Goal: Navigation & Orientation: Find specific page/section

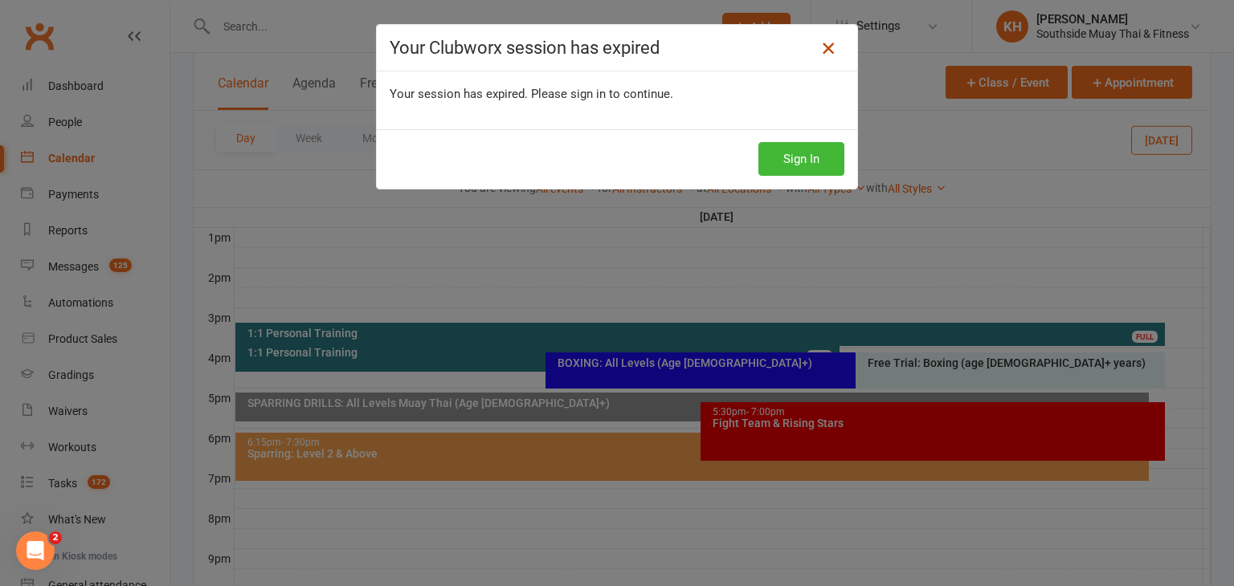
click at [820, 41] on icon at bounding box center [827, 48] width 19 height 19
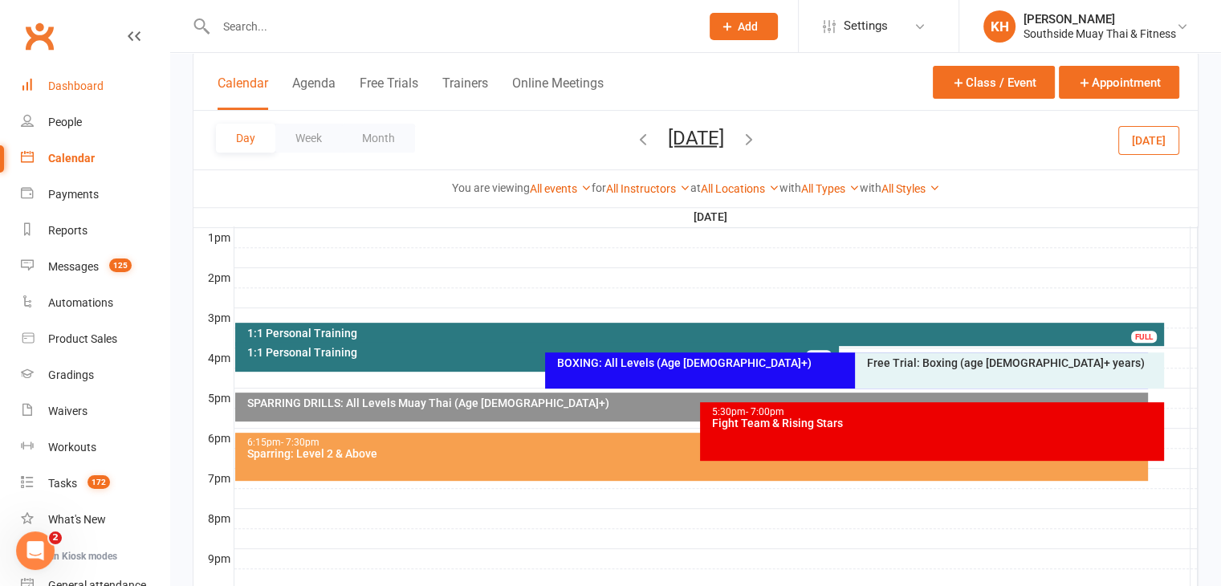
click at [64, 86] on div "Dashboard" at bounding box center [75, 86] width 55 height 13
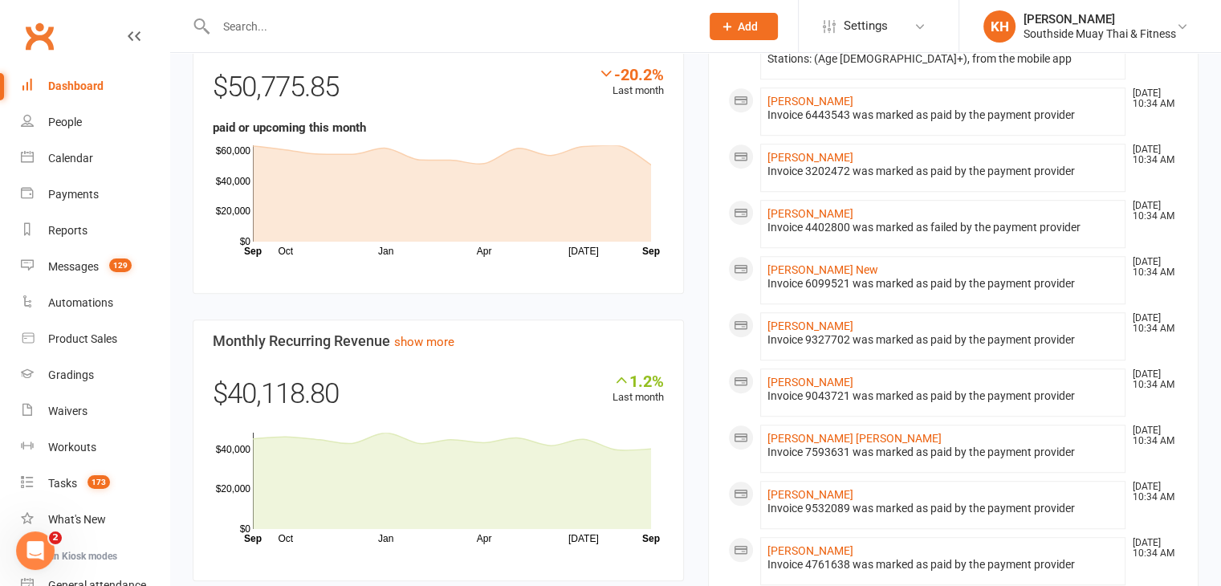
scroll to position [1109, 0]
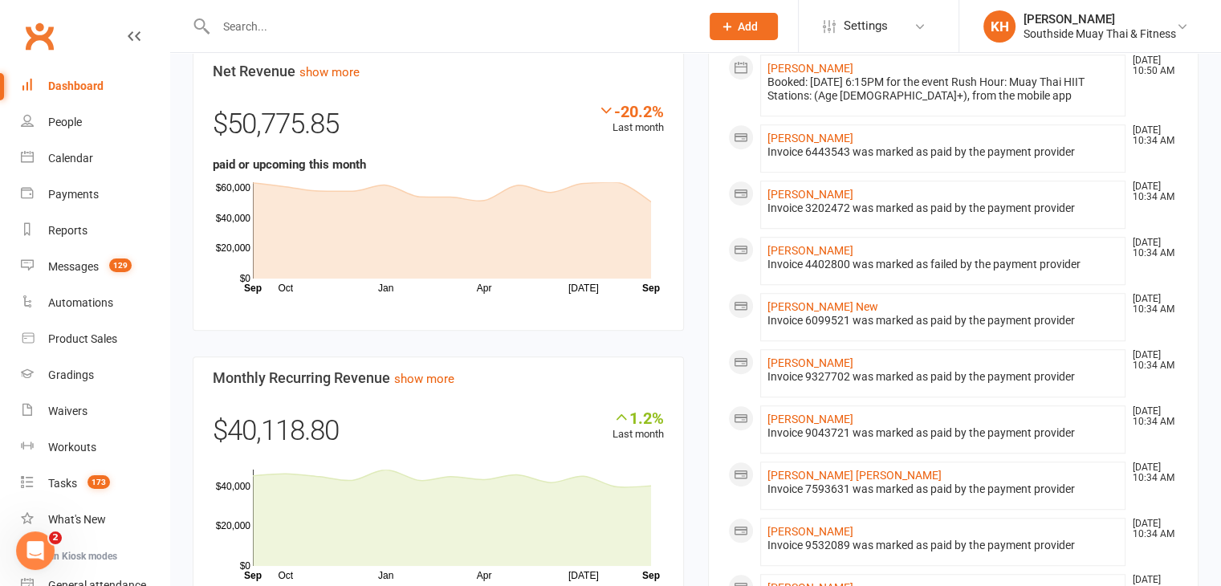
click at [248, 35] on input "text" at bounding box center [450, 26] width 478 height 22
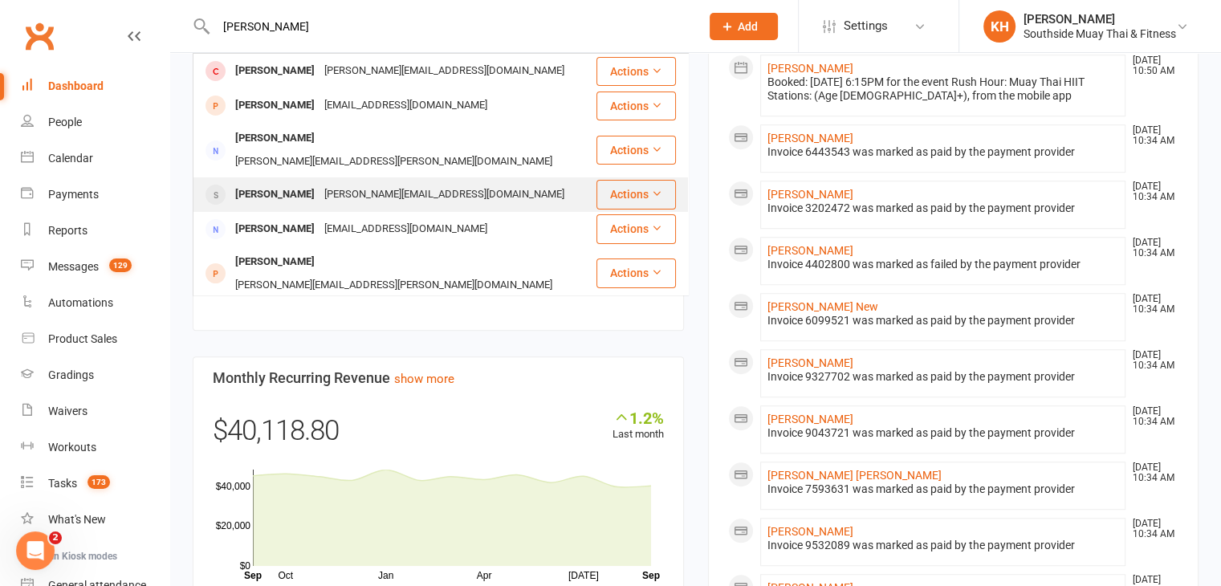
type input "[PERSON_NAME]"
click at [321, 183] on div "[PERSON_NAME][EMAIL_ADDRESS][DOMAIN_NAME]" at bounding box center [445, 194] width 250 height 23
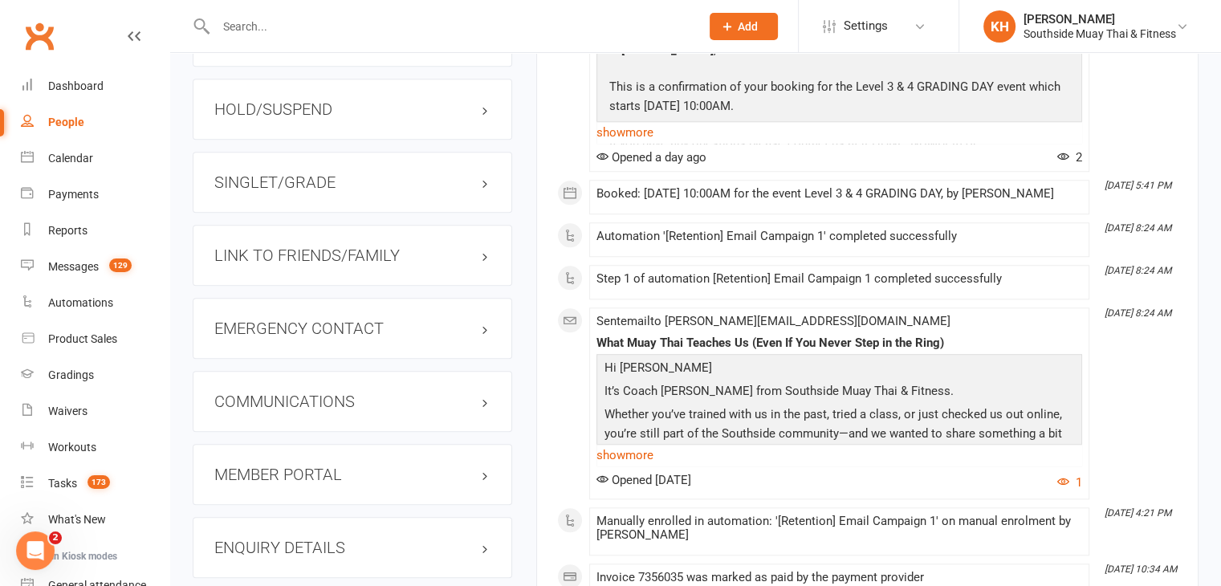
scroll to position [1443, 0]
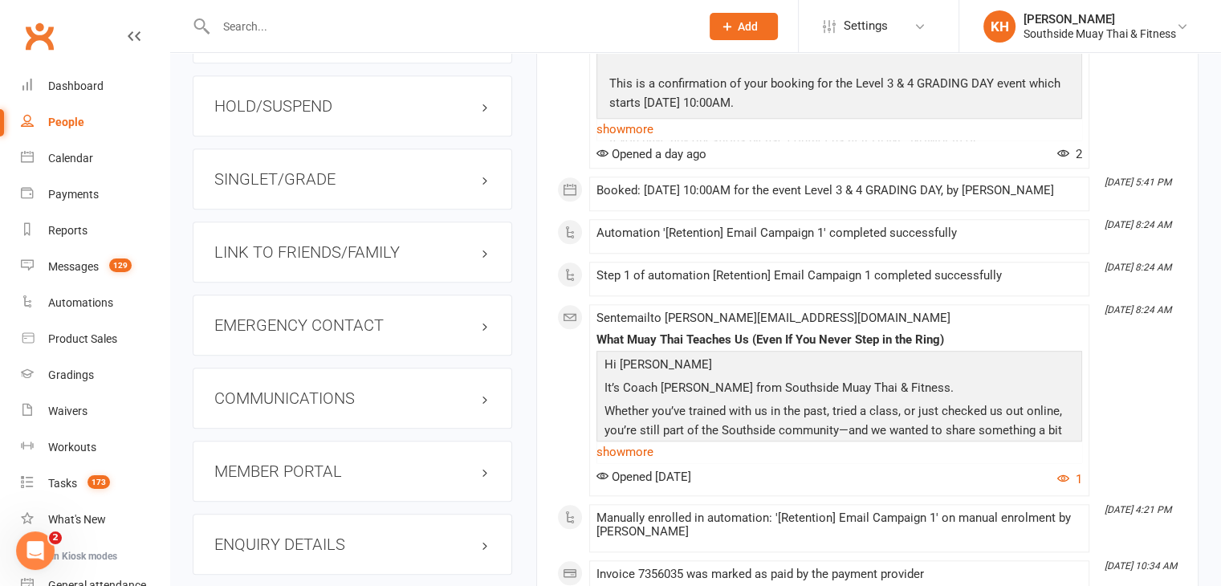
click at [260, 104] on h3 "HOLD/SUSPEND" at bounding box center [352, 106] width 276 height 18
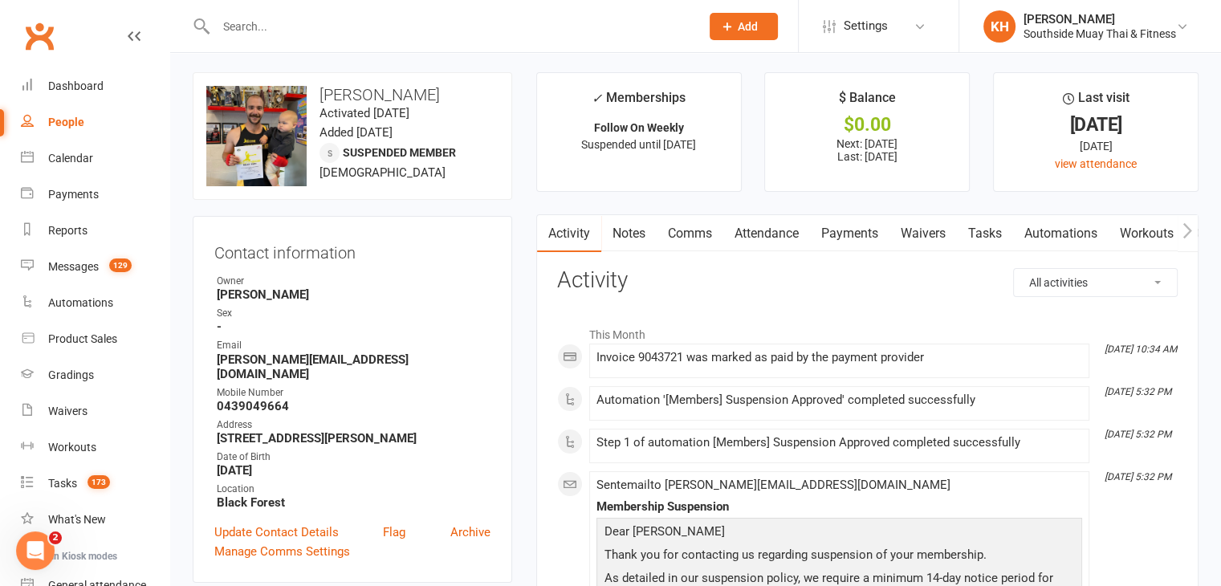
scroll to position [0, 0]
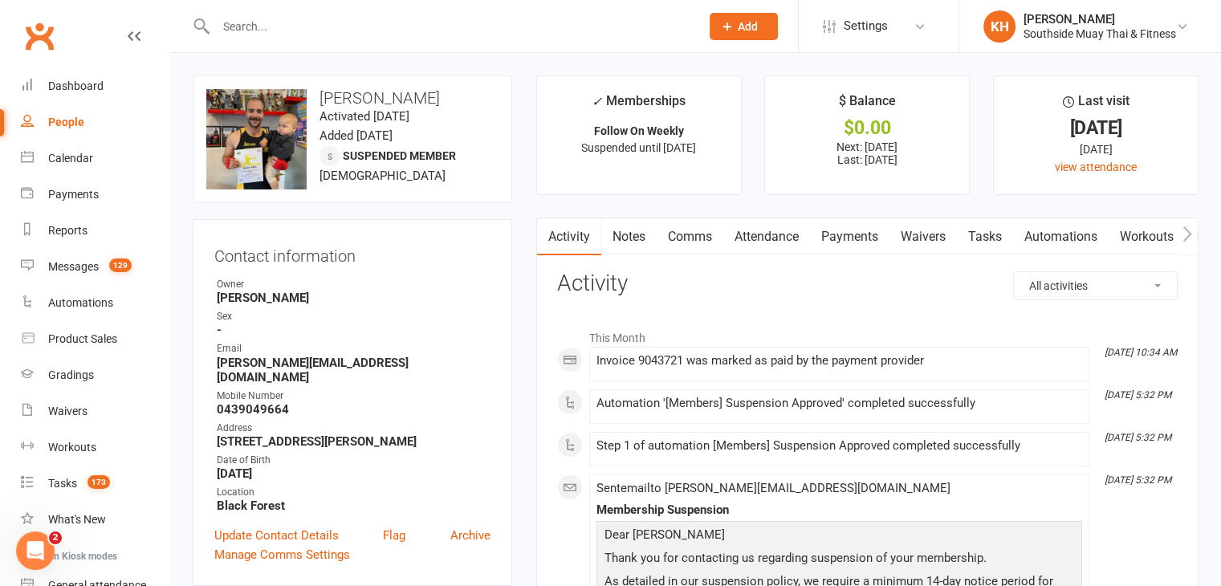
click at [843, 231] on link "Payments" at bounding box center [850, 236] width 80 height 37
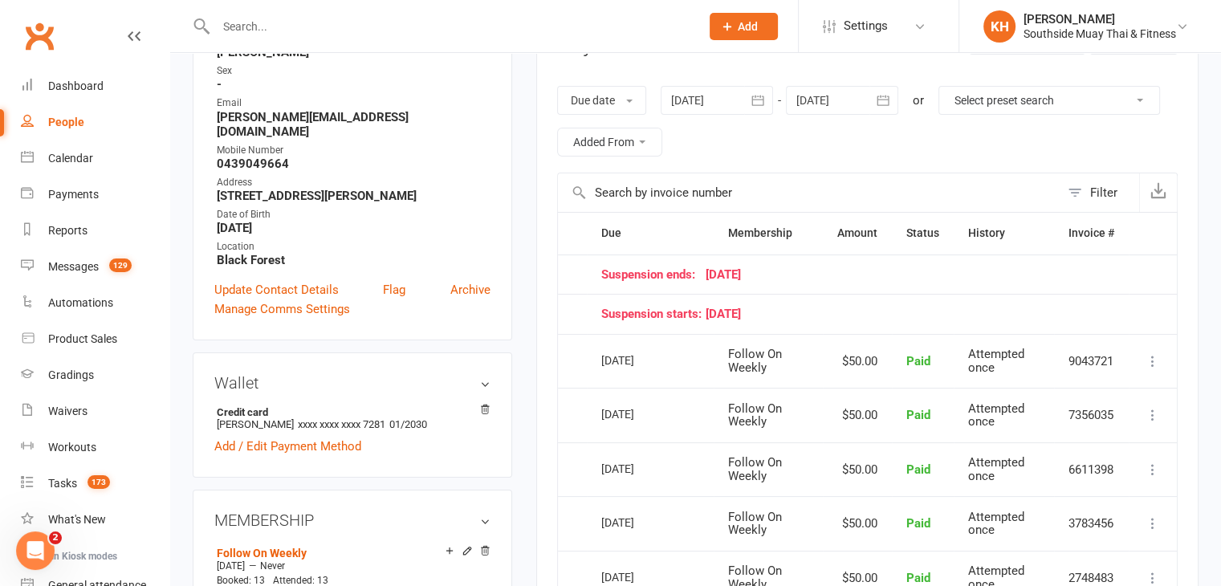
scroll to position [283, 0]
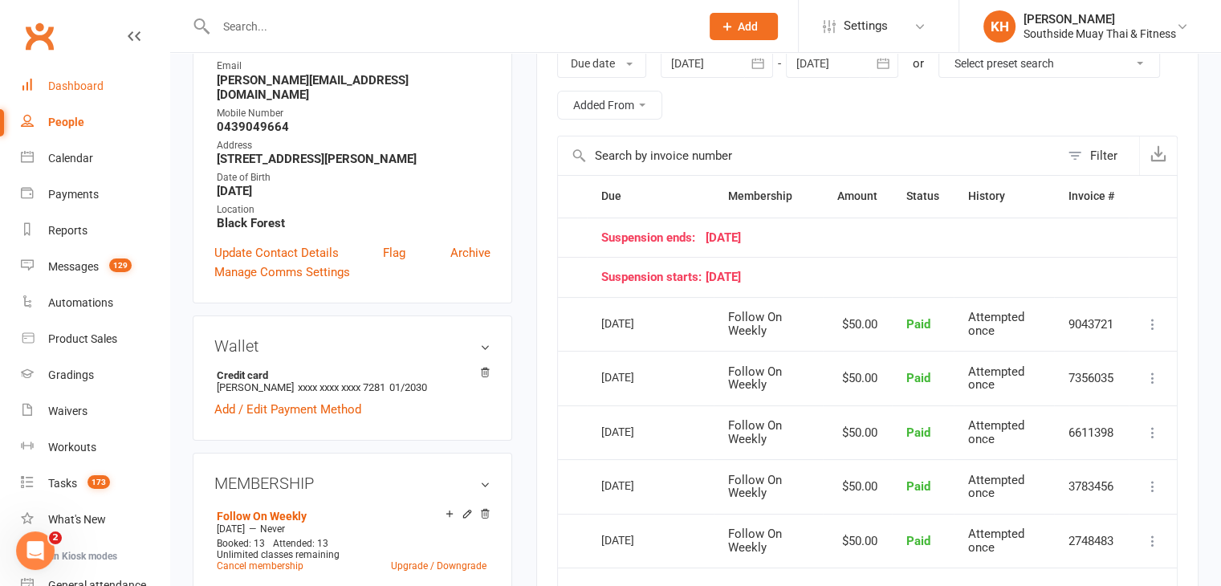
click at [55, 76] on link "Dashboard" at bounding box center [95, 86] width 149 height 36
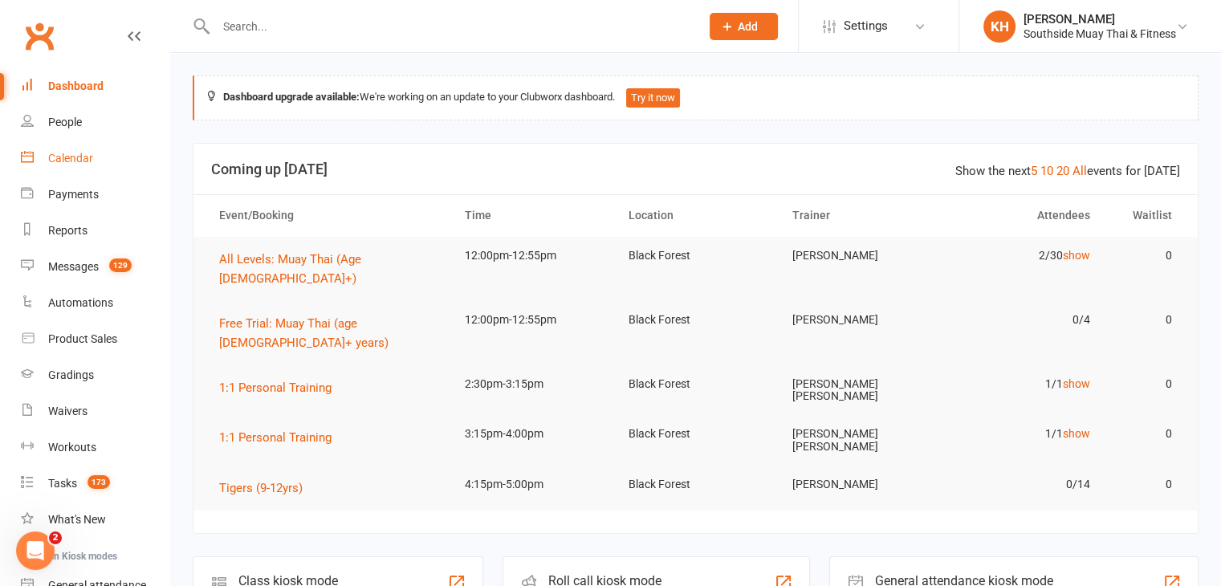
click at [64, 161] on div "Calendar" at bounding box center [70, 158] width 45 height 13
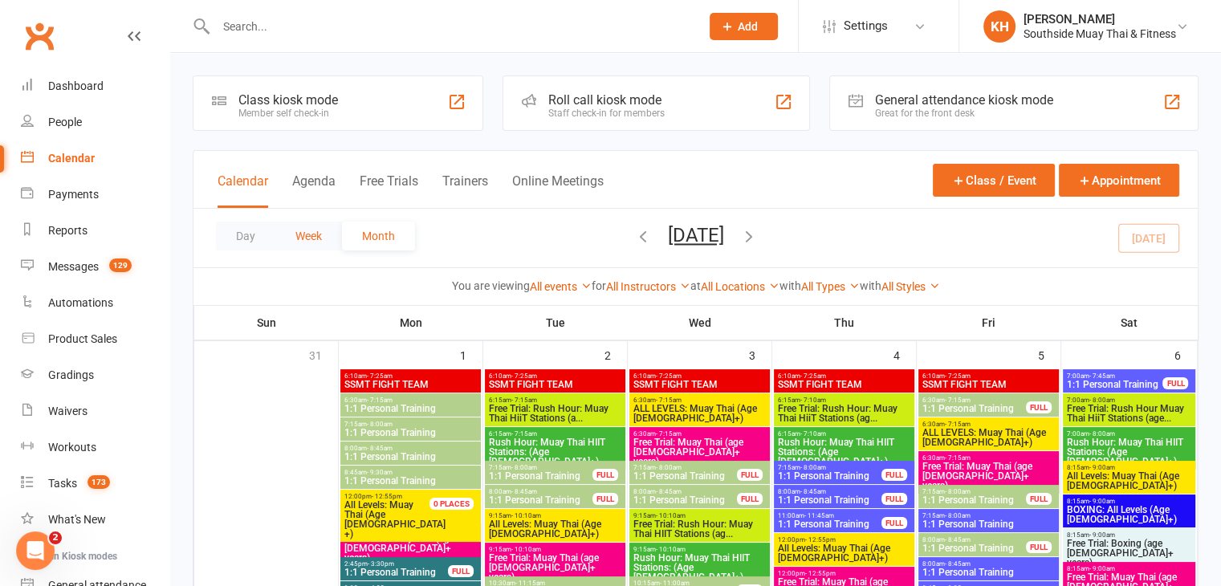
click at [301, 233] on button "Week" at bounding box center [308, 236] width 67 height 29
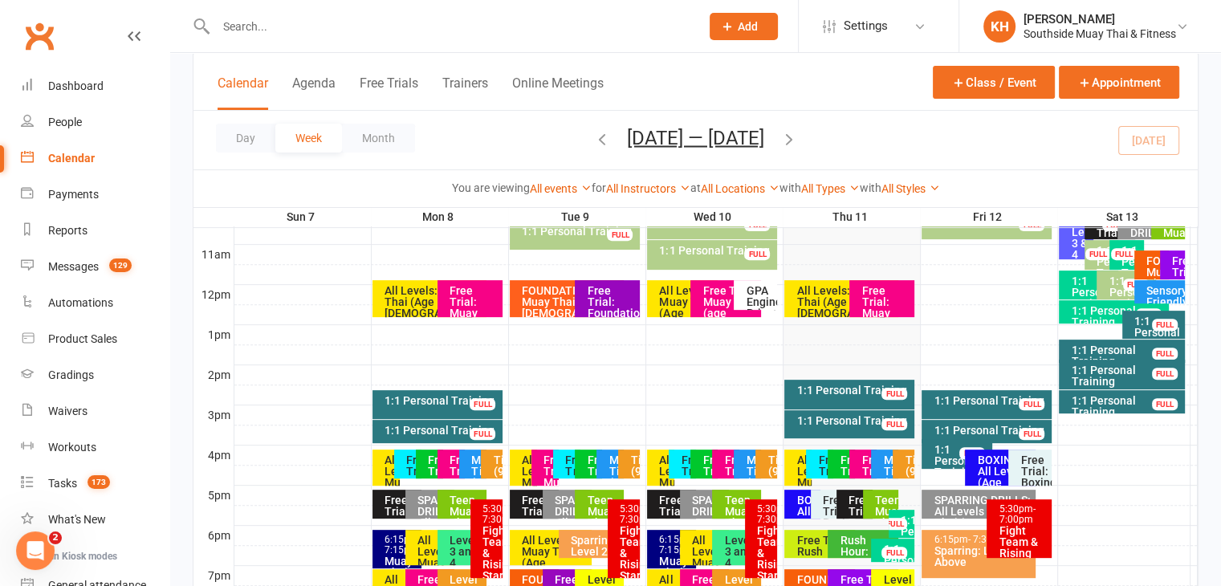
scroll to position [605, 0]
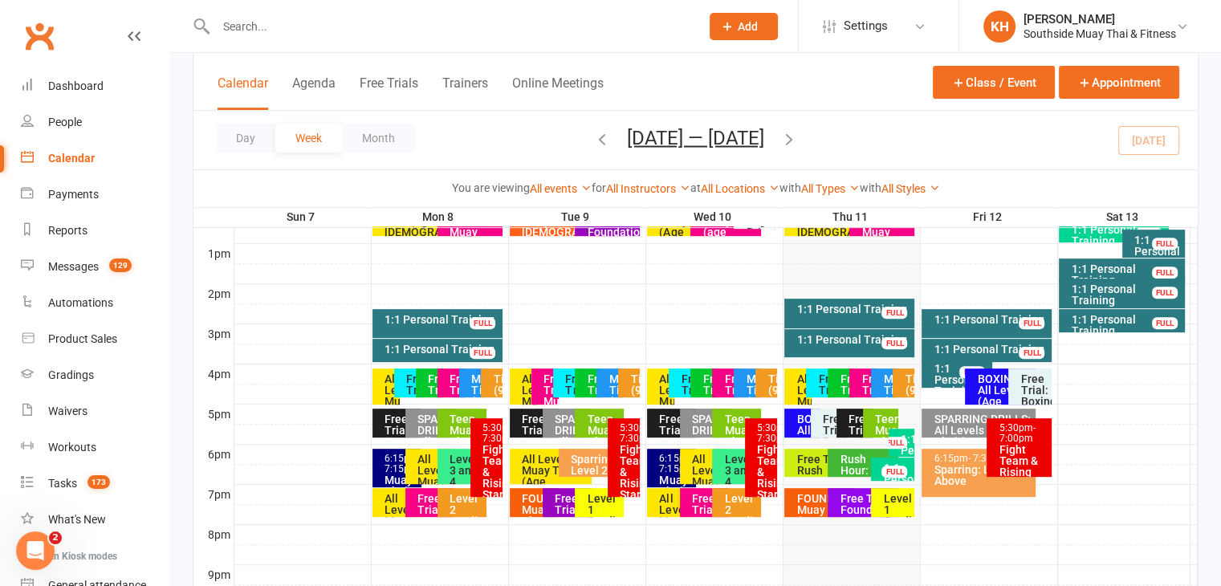
click at [467, 389] on div "Mighty Tigers (Age [DEMOGRAPHIC_DATA])" at bounding box center [472, 383] width 27 height 29
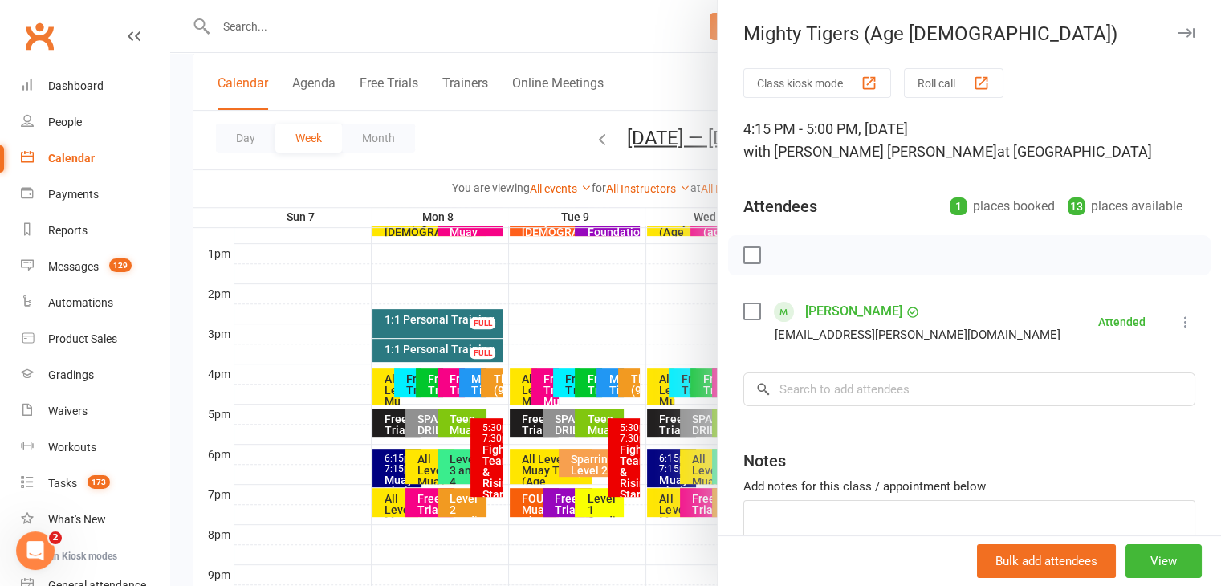
click at [1171, 39] on div "Mighty Tigers (Age [DEMOGRAPHIC_DATA])" at bounding box center [970, 33] width 504 height 22
click at [1178, 32] on icon "button" at bounding box center [1186, 33] width 17 height 10
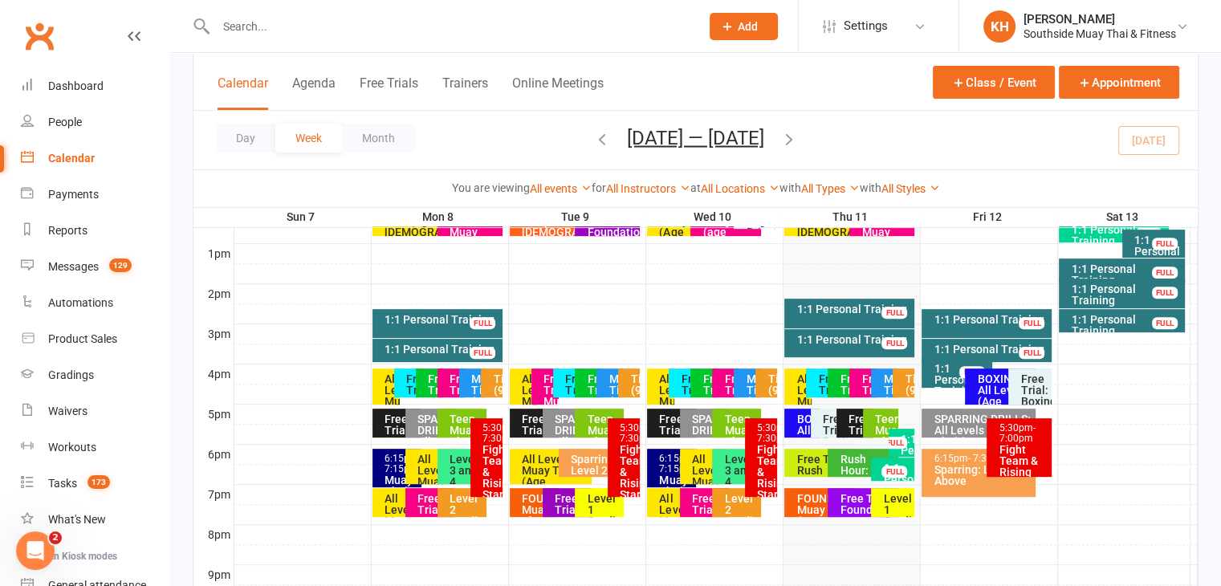
click at [497, 383] on div "Tigers (9-11yrs)" at bounding box center [495, 390] width 7 height 34
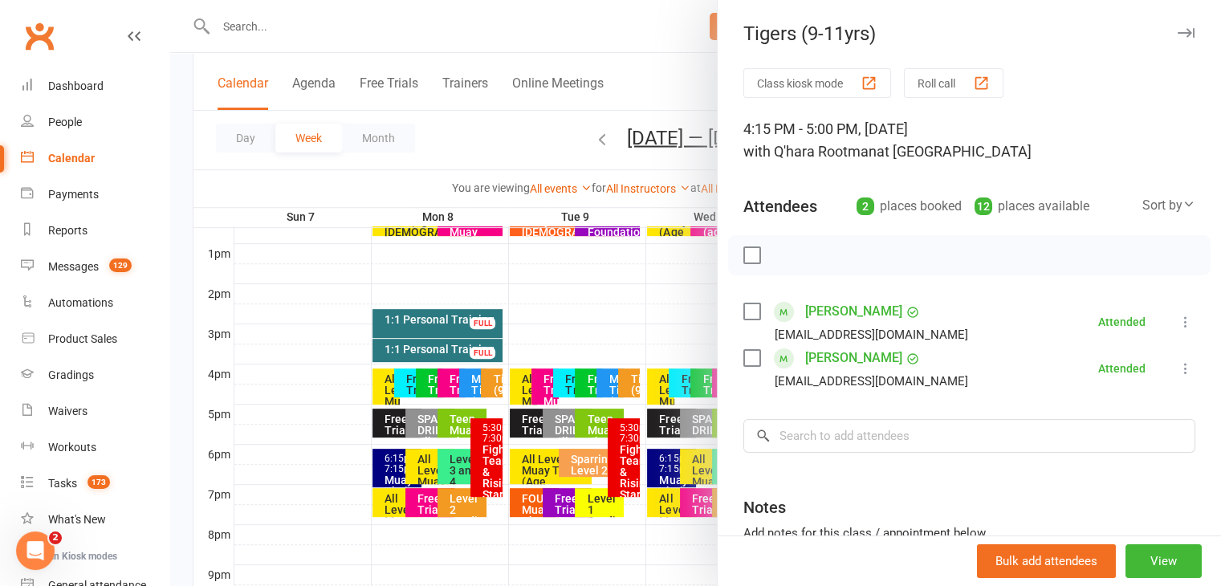
click at [1178, 35] on icon "button" at bounding box center [1186, 33] width 17 height 10
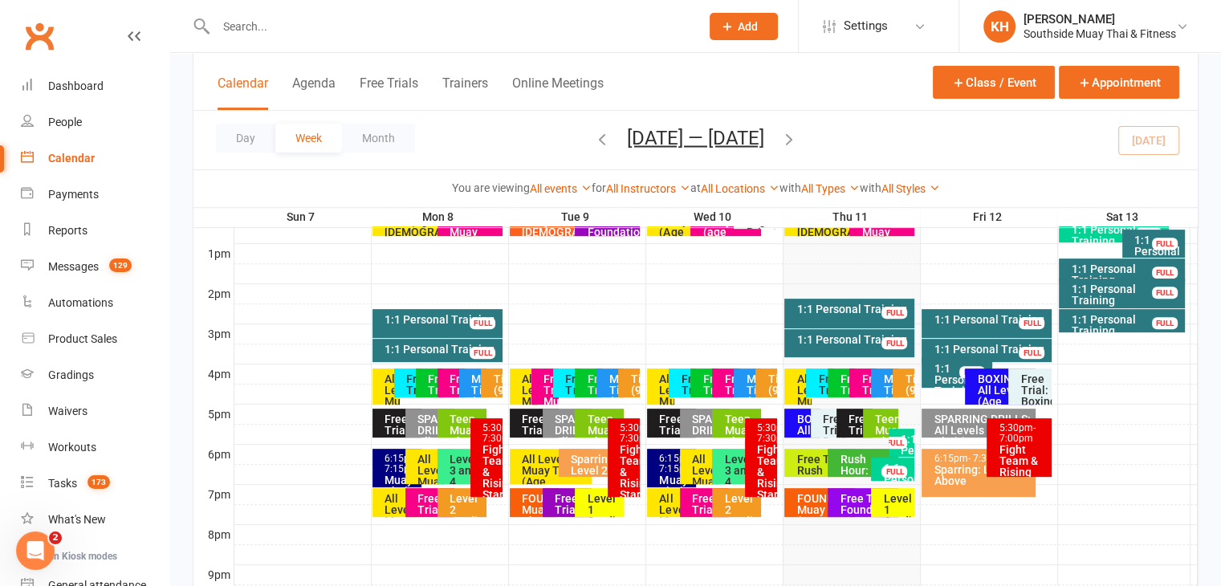
click at [788, 136] on icon "button" at bounding box center [790, 138] width 18 height 18
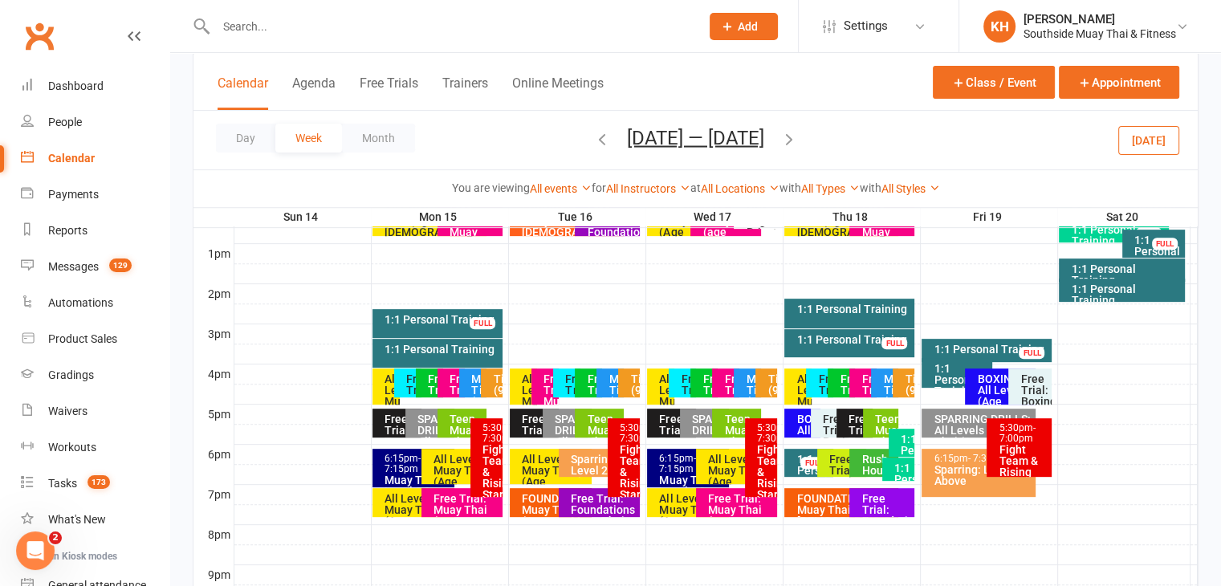
click at [473, 382] on div "Mighty Tigers (Age [DEMOGRAPHIC_DATA])" at bounding box center [477, 395] width 13 height 45
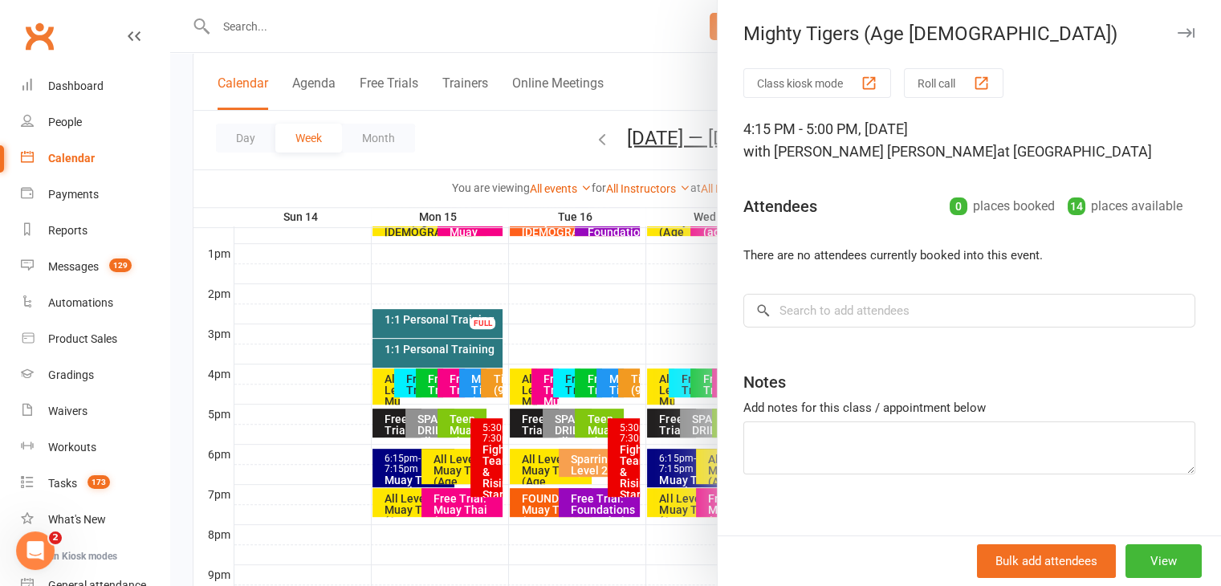
click at [1178, 31] on icon "button" at bounding box center [1186, 33] width 17 height 10
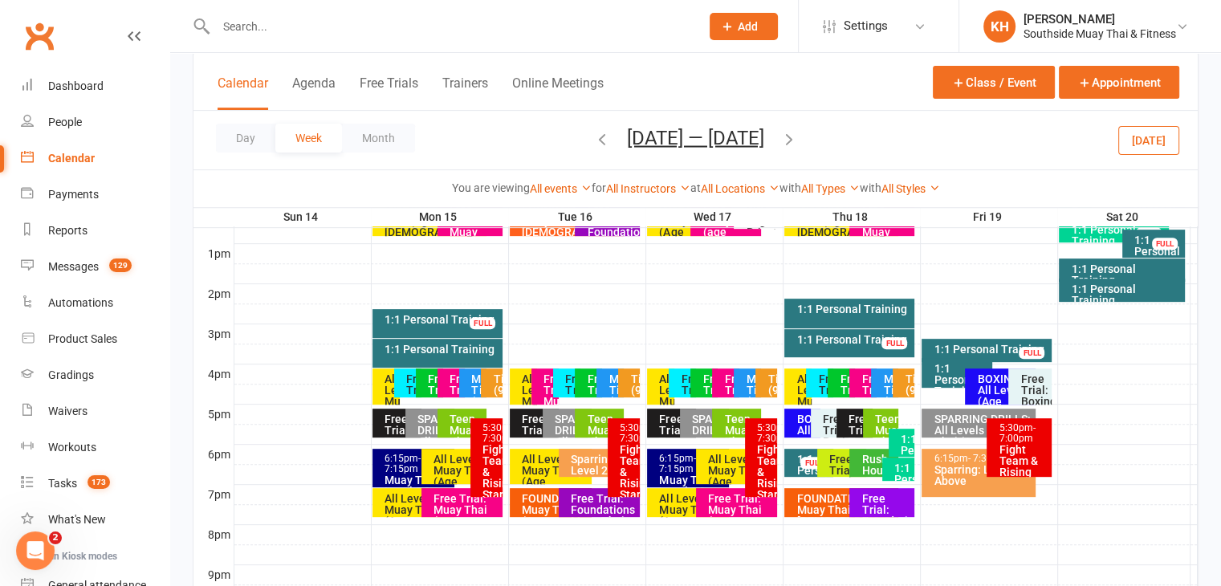
click at [595, 145] on icon "button" at bounding box center [602, 138] width 18 height 18
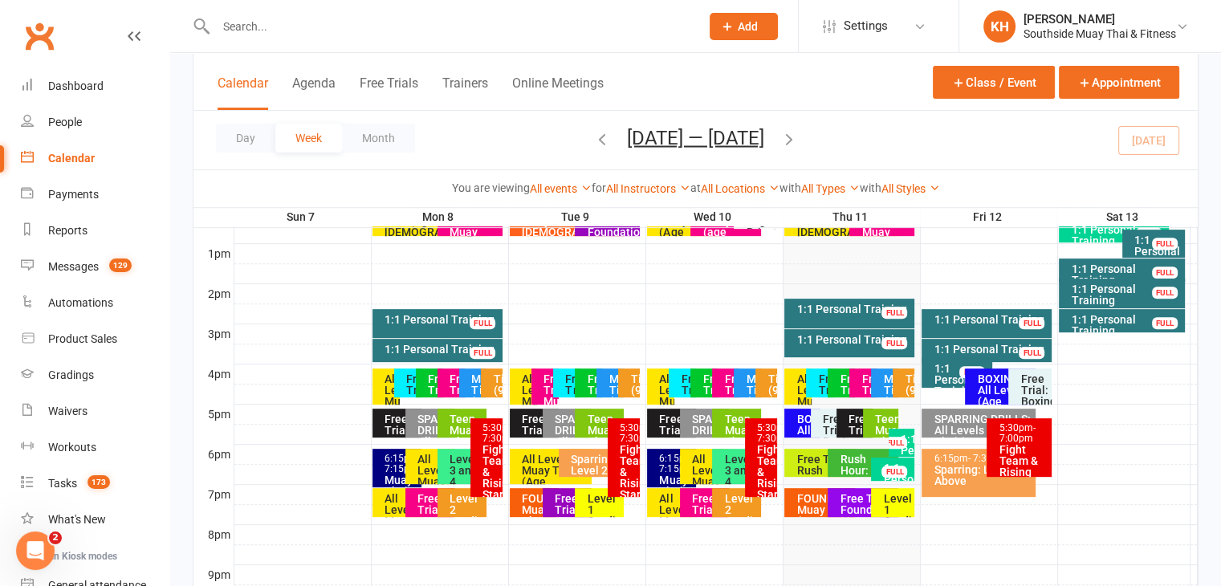
click at [602, 135] on icon "button" at bounding box center [602, 138] width 18 height 18
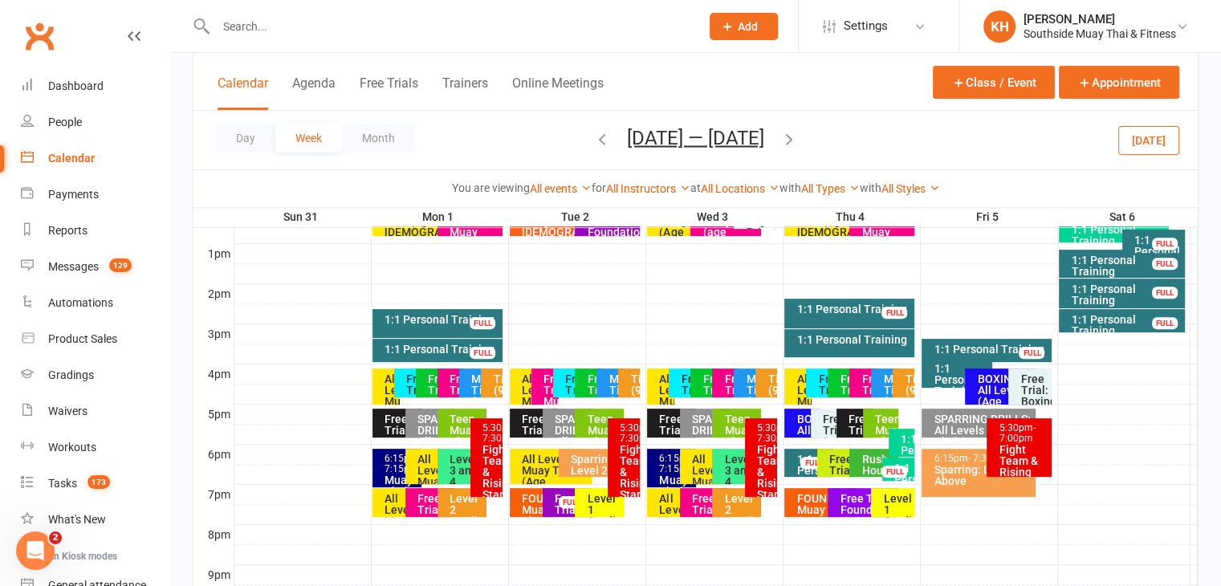
click at [475, 381] on div "Mighty Tigers (Age [DEMOGRAPHIC_DATA])" at bounding box center [477, 395] width 13 height 45
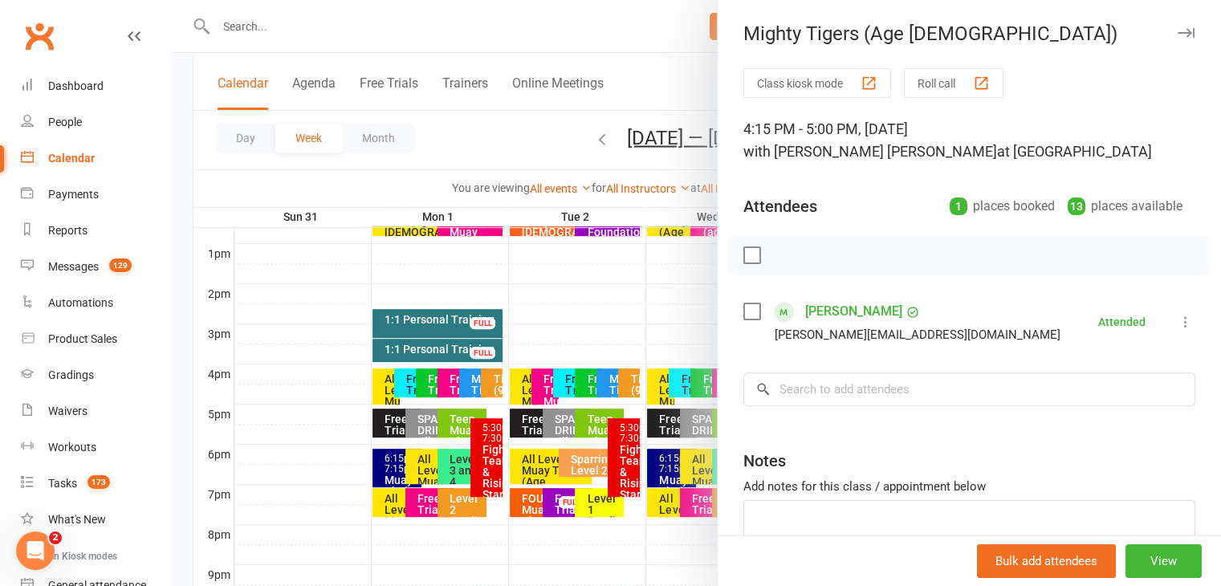
click at [1178, 28] on icon "button" at bounding box center [1186, 33] width 17 height 10
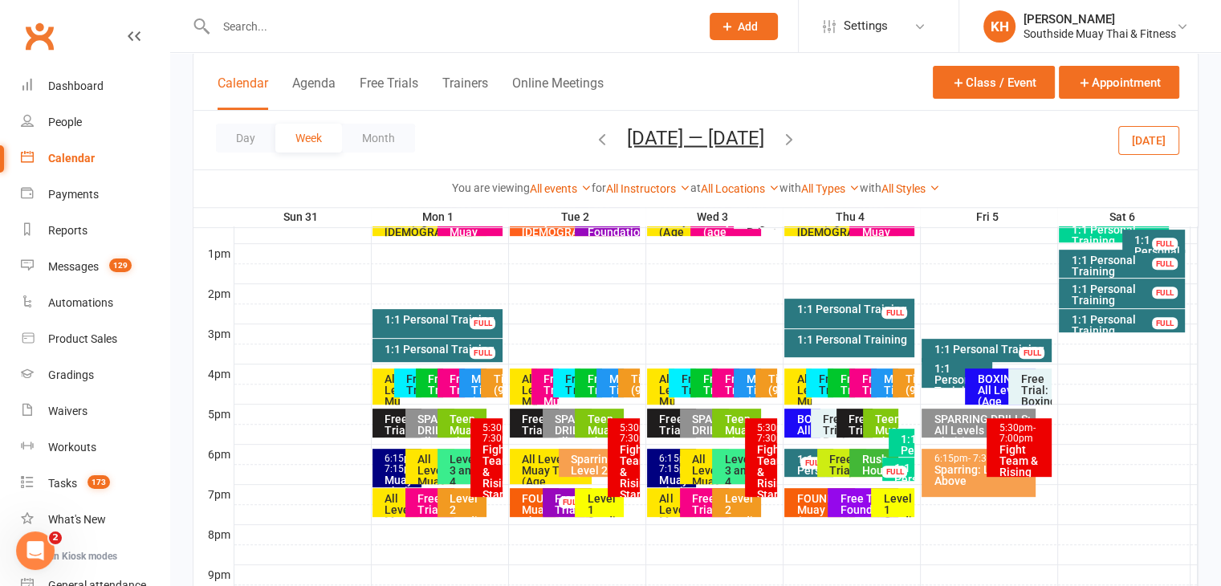
click at [497, 395] on div "Tigers (9-11yrs)" at bounding box center [495, 390] width 7 height 34
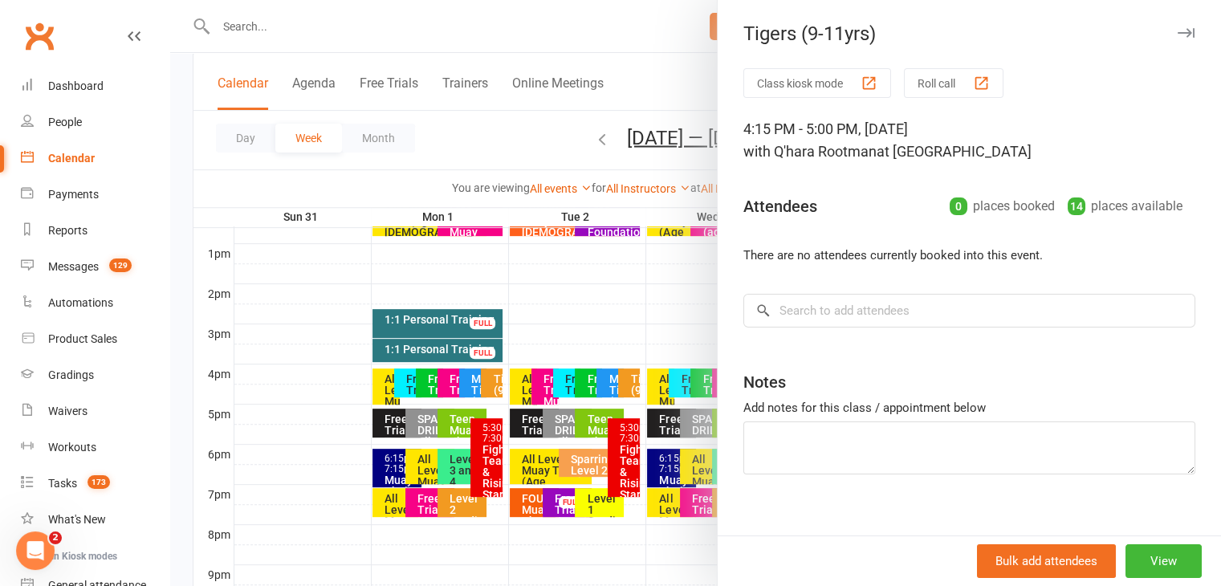
click at [1178, 31] on icon "button" at bounding box center [1186, 33] width 17 height 10
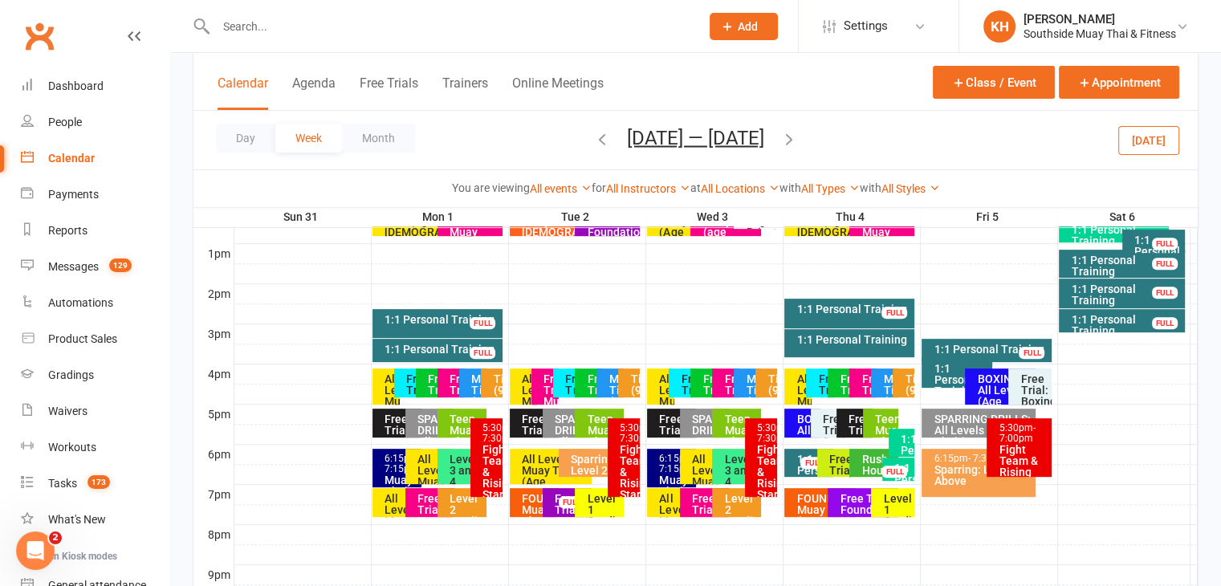
click at [593, 139] on icon "button" at bounding box center [602, 138] width 18 height 18
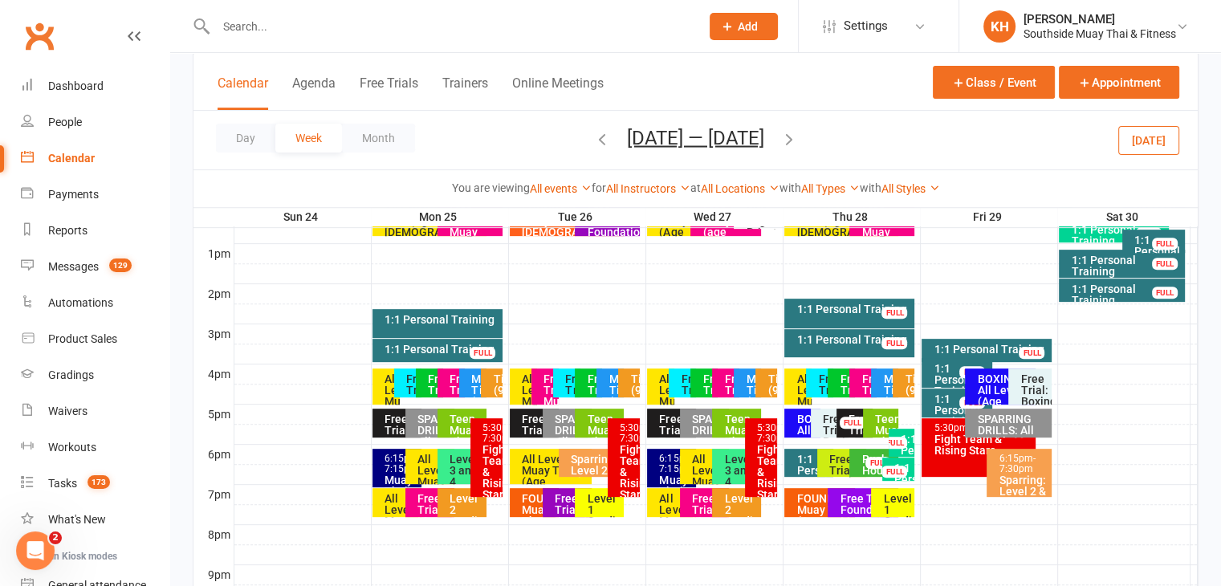
click at [472, 382] on div "Mighty Tigers (Age [DEMOGRAPHIC_DATA])" at bounding box center [477, 395] width 13 height 45
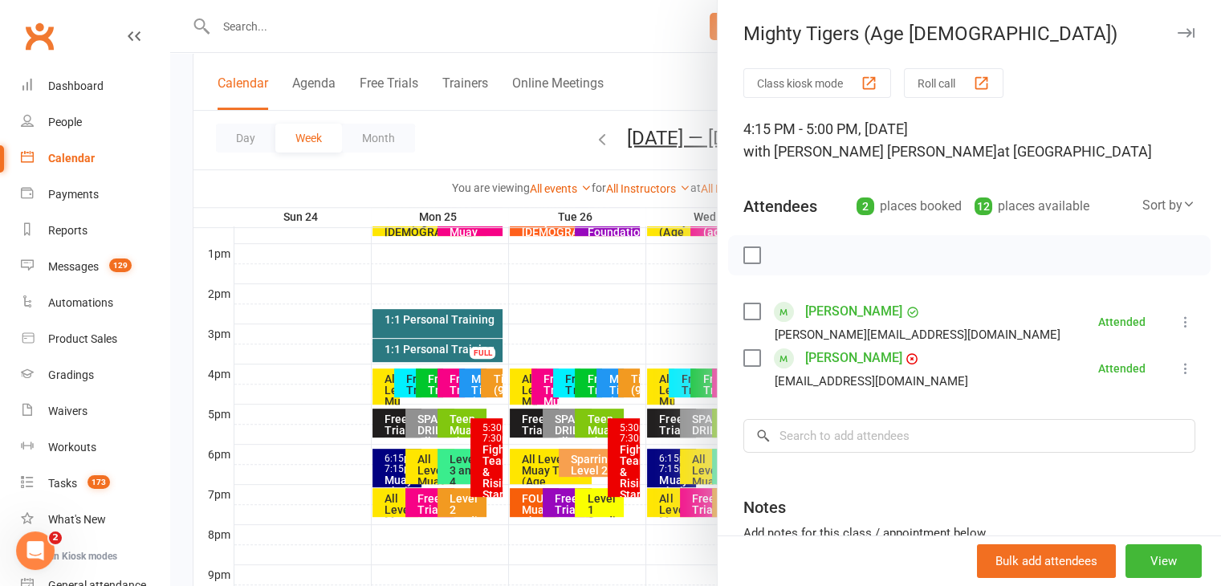
click at [1168, 20] on div "Mighty Tigers (Age [DEMOGRAPHIC_DATA]) Class kiosk mode Roll call 4:15 PM - 5:0…" at bounding box center [969, 293] width 504 height 586
click at [1178, 29] on icon "button" at bounding box center [1186, 33] width 17 height 10
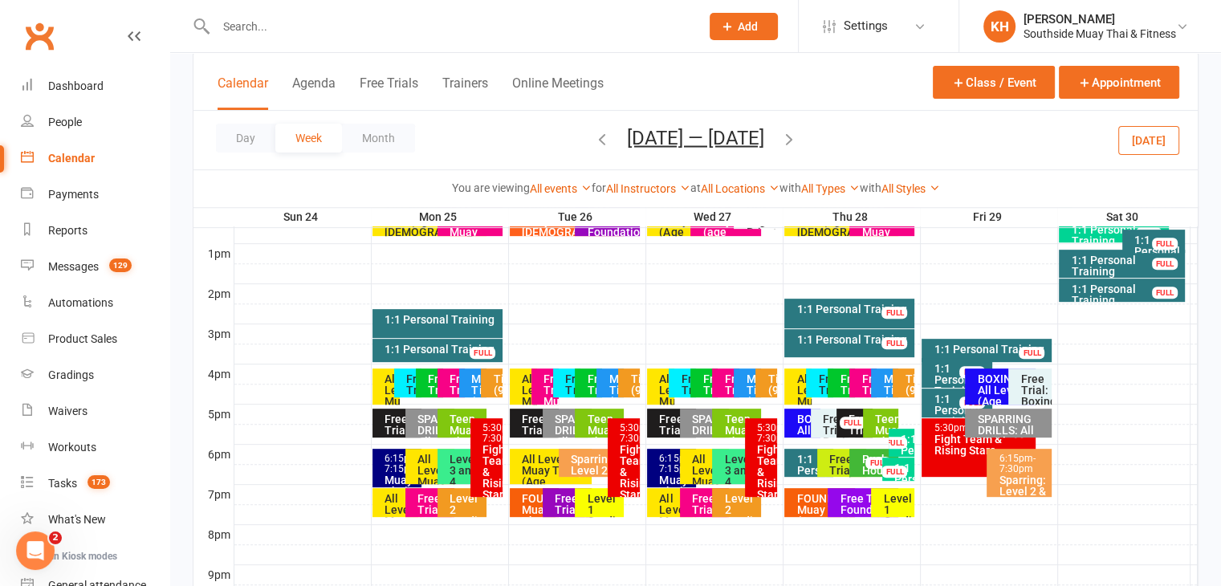
click at [492, 385] on div "Tigers (9-11yrs)" at bounding box center [495, 390] width 7 height 34
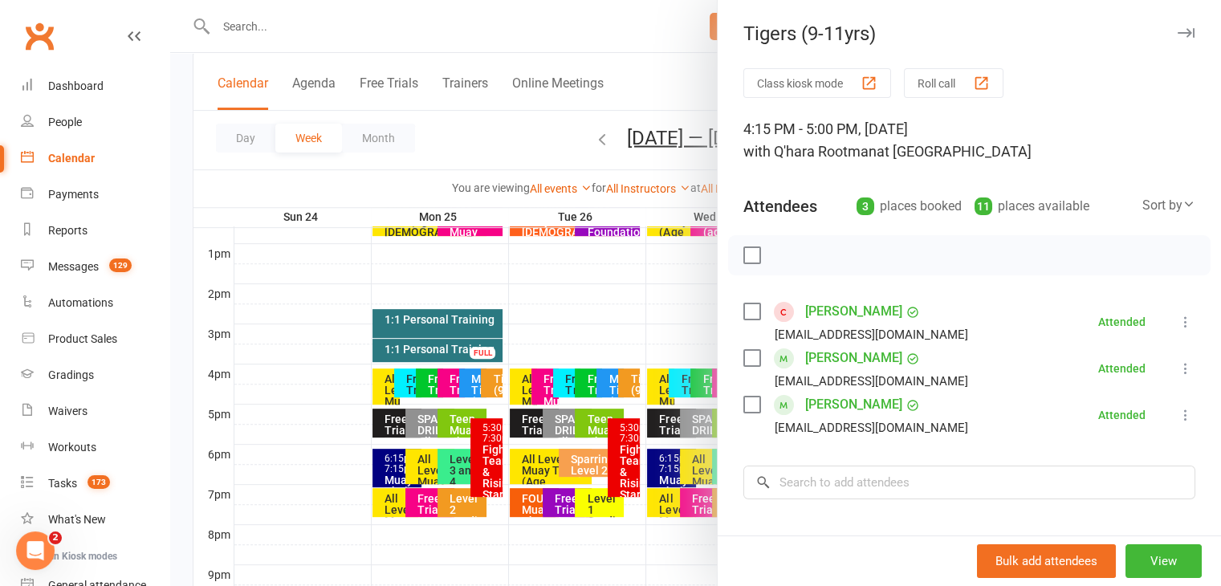
click at [1178, 30] on icon "button" at bounding box center [1186, 33] width 17 height 10
